Goal: Transaction & Acquisition: Book appointment/travel/reservation

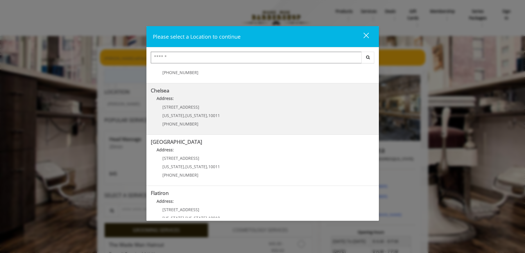
scroll to position [59, 0]
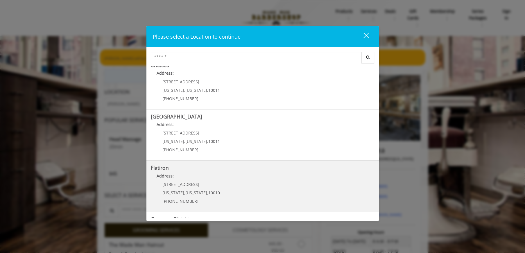
click at [205, 189] on div "10 E 23rd St New York , New York , 10010 (917) 475-1765" at bounding box center [187, 194] width 72 height 25
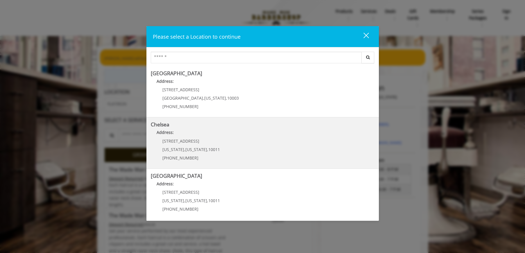
click at [185, 138] on p "Address:" at bounding box center [263, 133] width 224 height 9
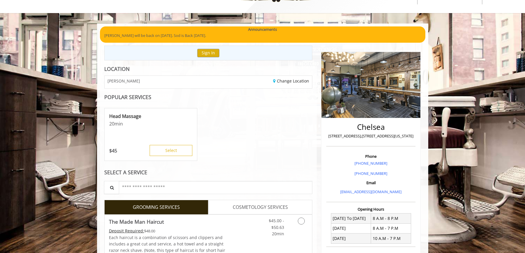
scroll to position [97, 0]
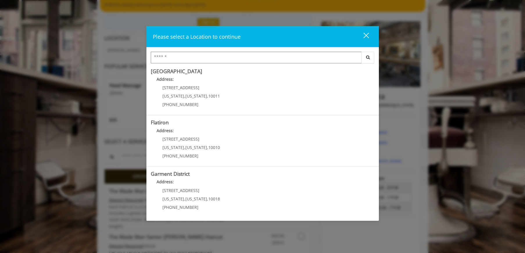
scroll to position [55, 0]
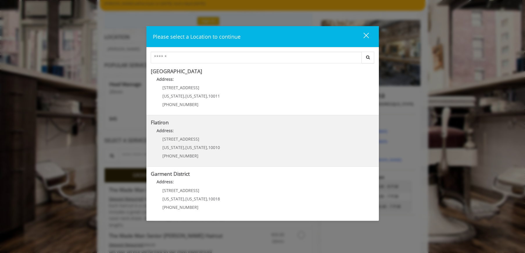
click at [177, 140] on span "[STREET_ADDRESS]" at bounding box center [180, 139] width 37 height 6
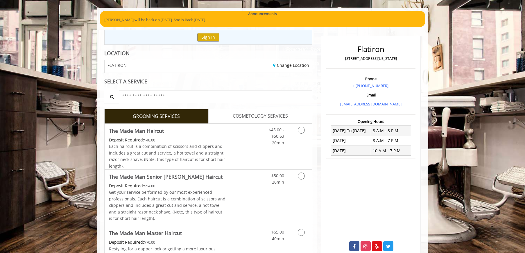
scroll to position [35, 0]
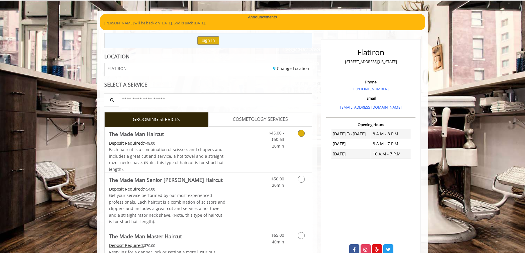
click at [300, 134] on icon "Grooming services" at bounding box center [301, 133] width 7 height 7
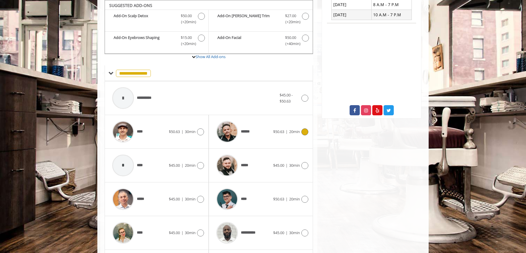
scroll to position [205, 0]
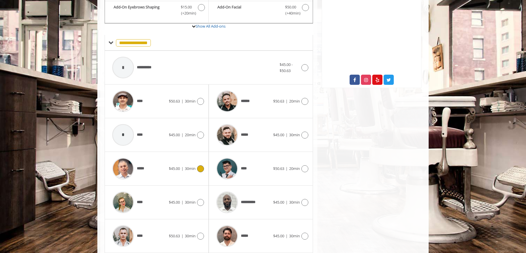
click at [181, 170] on span "|" at bounding box center [182, 168] width 2 height 5
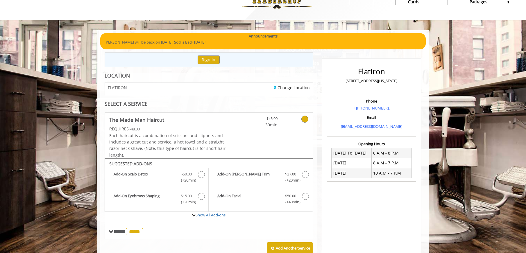
scroll to position [151, 0]
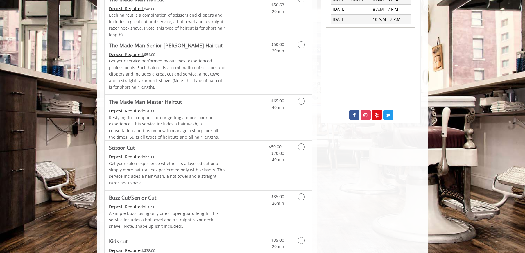
scroll to position [93, 0]
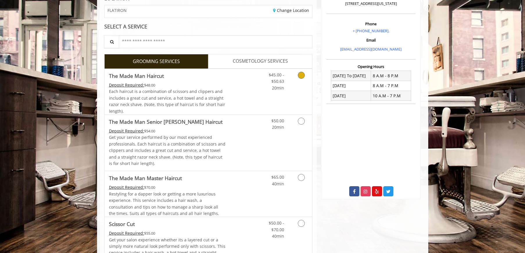
click at [298, 75] on icon "Grooming services" at bounding box center [301, 75] width 7 height 7
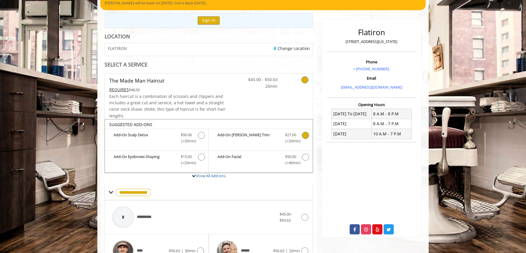
scroll to position [143, 0]
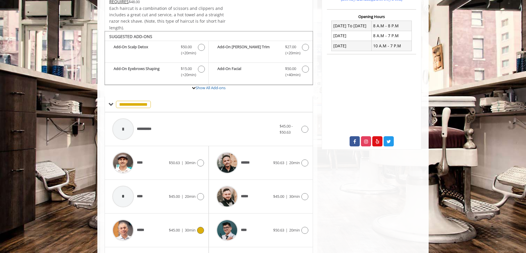
click at [201, 230] on icon at bounding box center [200, 230] width 7 height 7
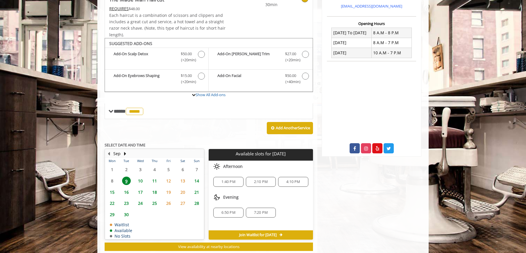
scroll to position [152, 0]
